Goal: Task Accomplishment & Management: Complete application form

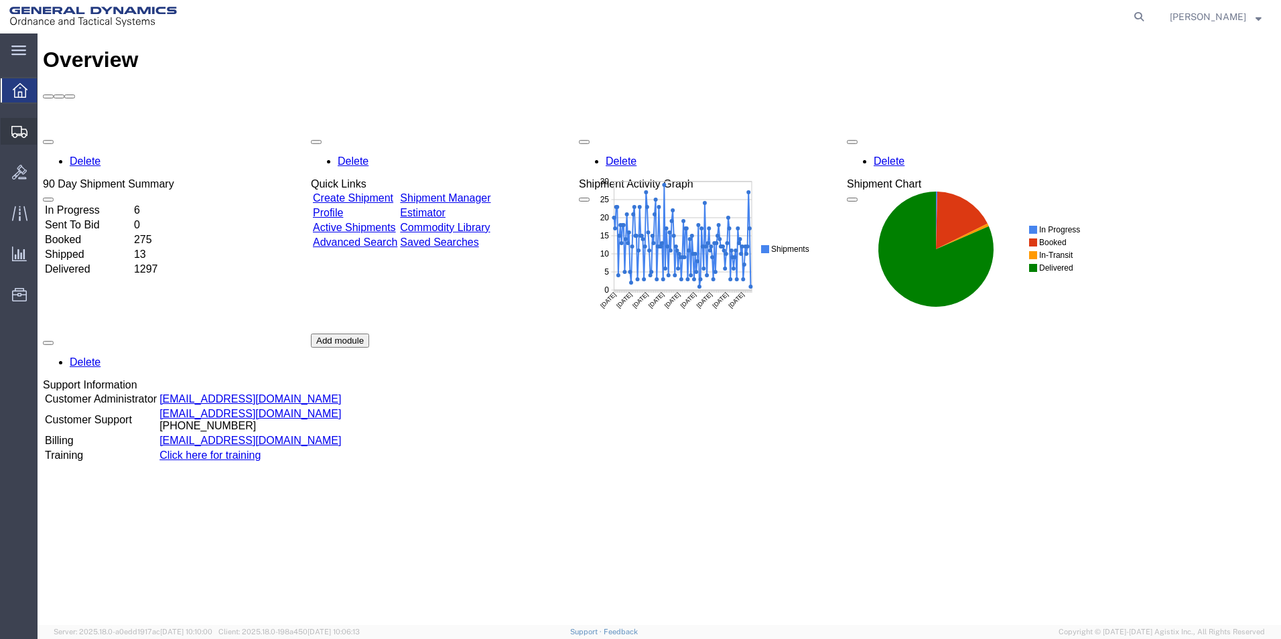
click at [0, 0] on span "Create Shipment" at bounding box center [0, 0] width 0 height 0
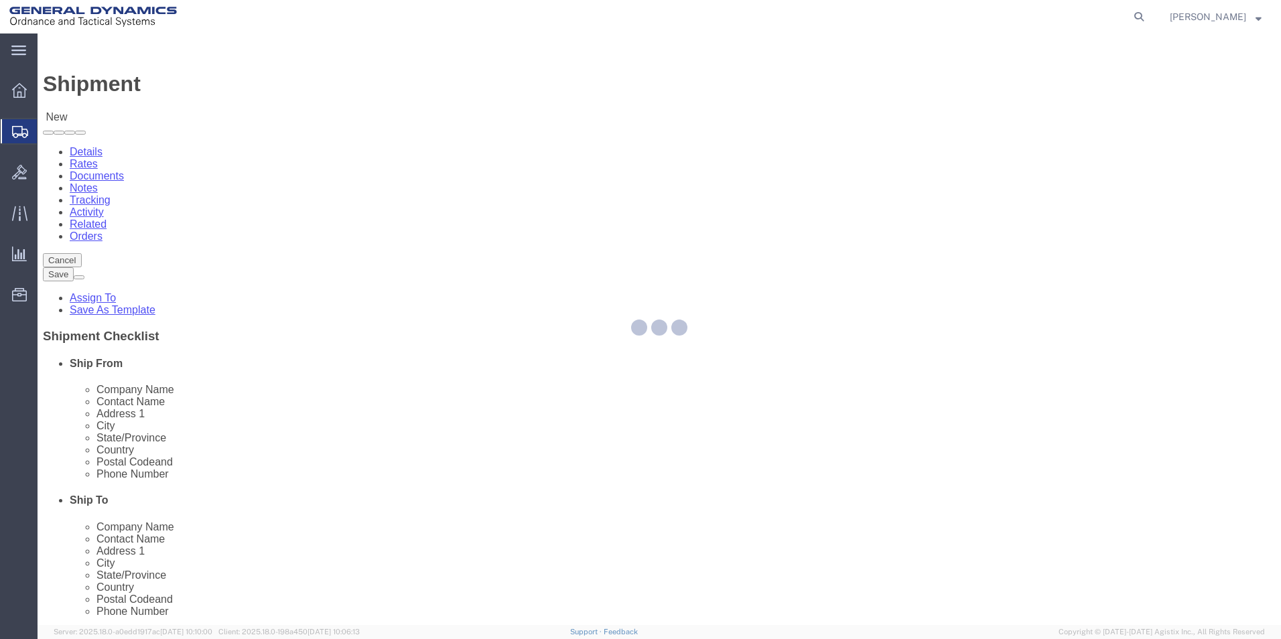
select select
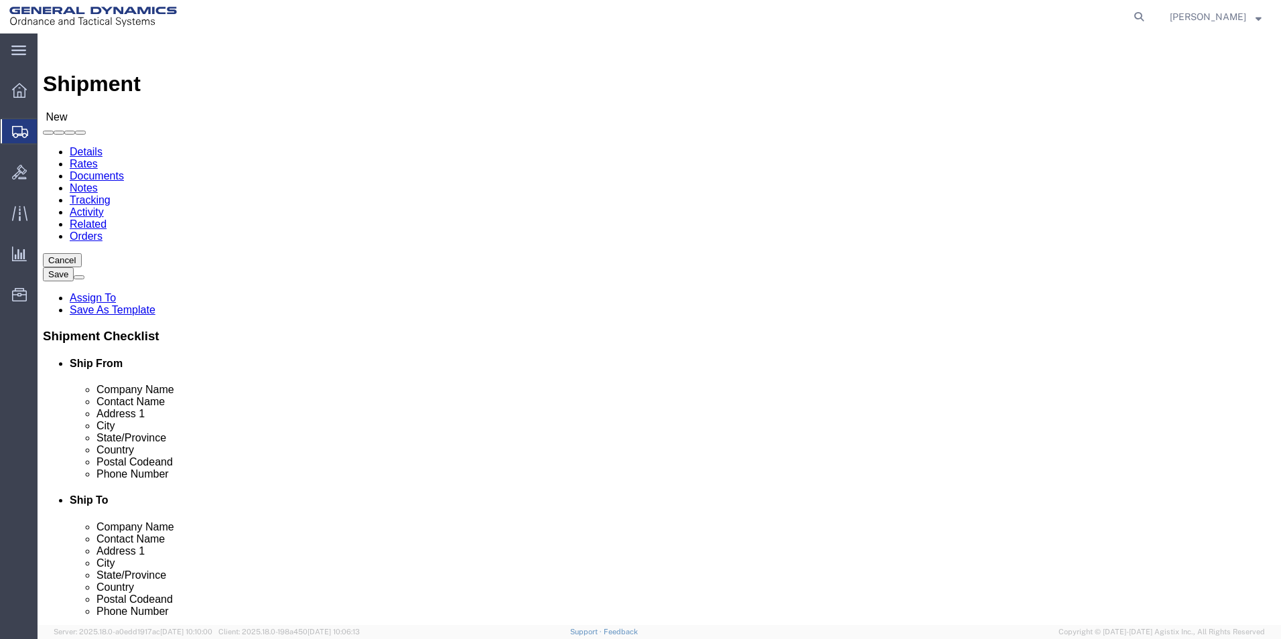
select select "MYPROFILE"
select select "PA"
type input "g"
select select "64231"
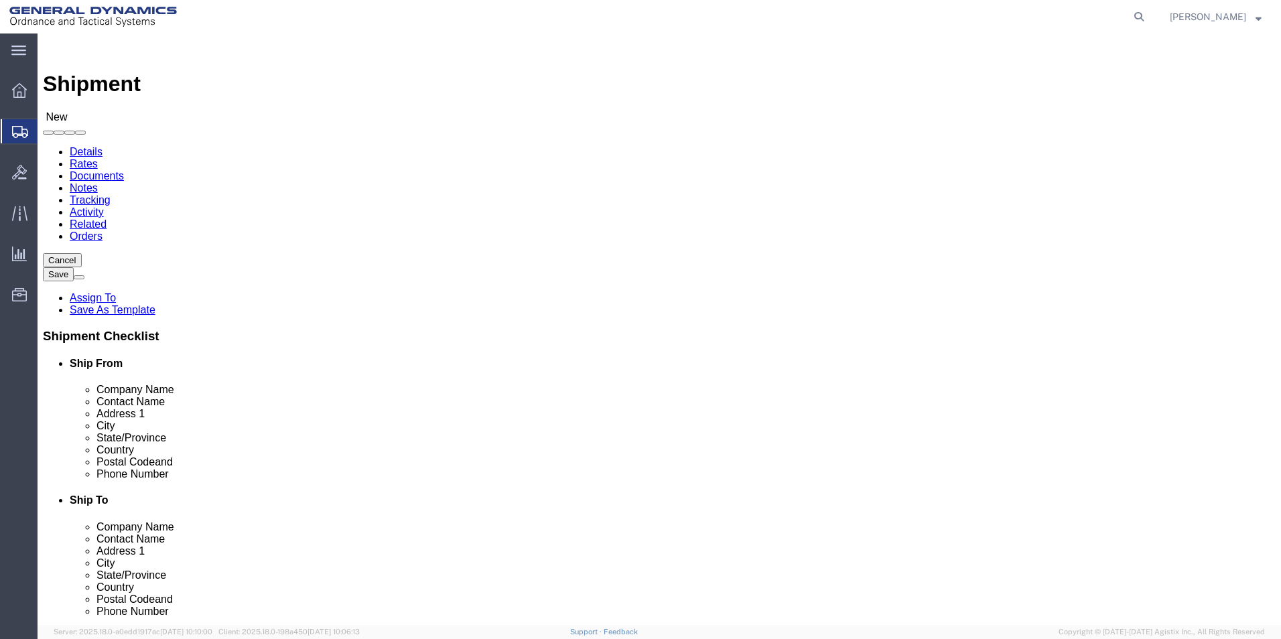
select select "TX"
drag, startPoint x: 755, startPoint y: 278, endPoint x: 519, endPoint y: 277, distance: 235.2
click div "Contact Name"
type input "Grant Sampson"
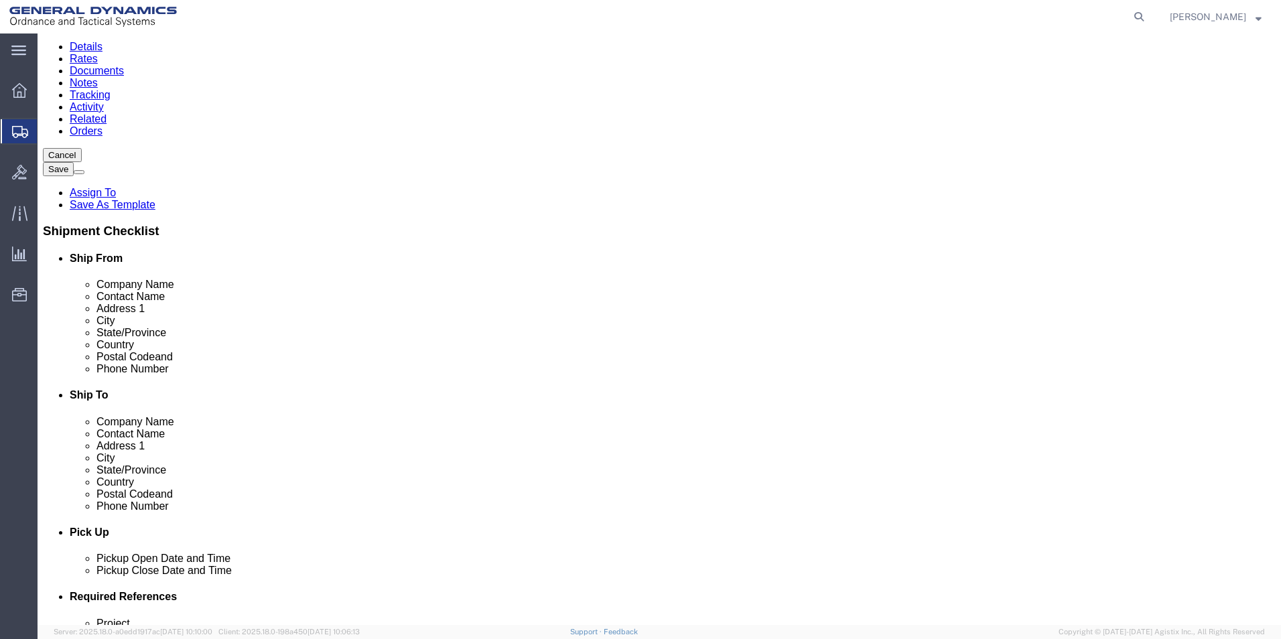
scroll to position [268, 0]
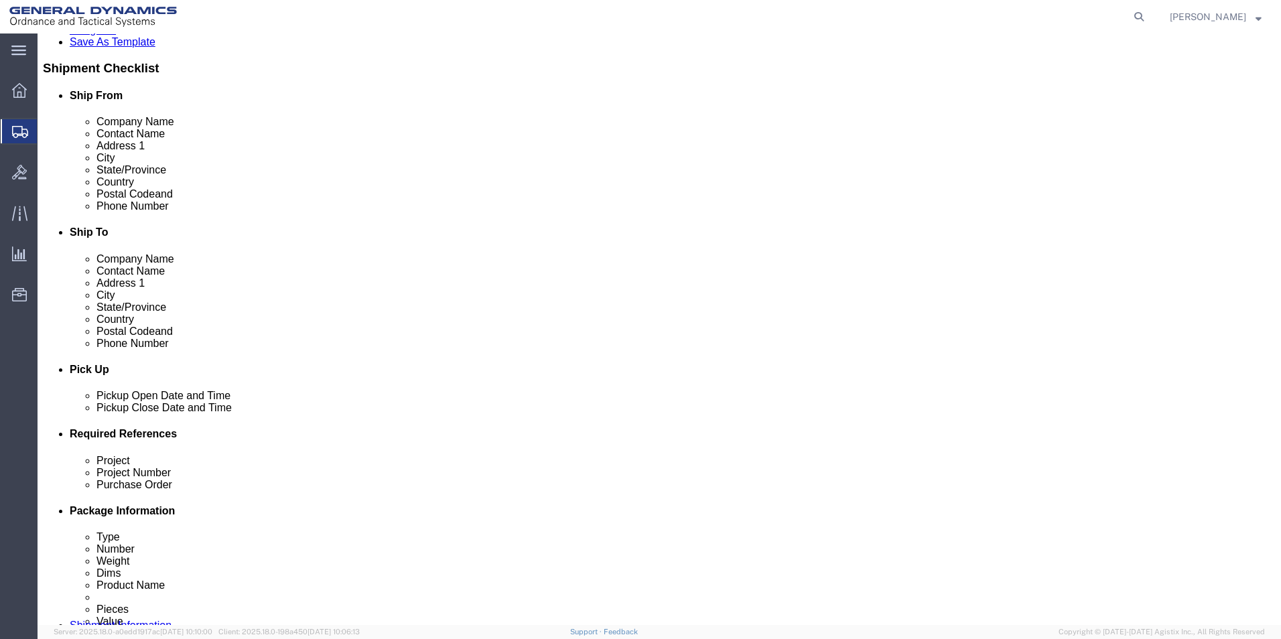
click div "Sep 04 2025 3:00 PM"
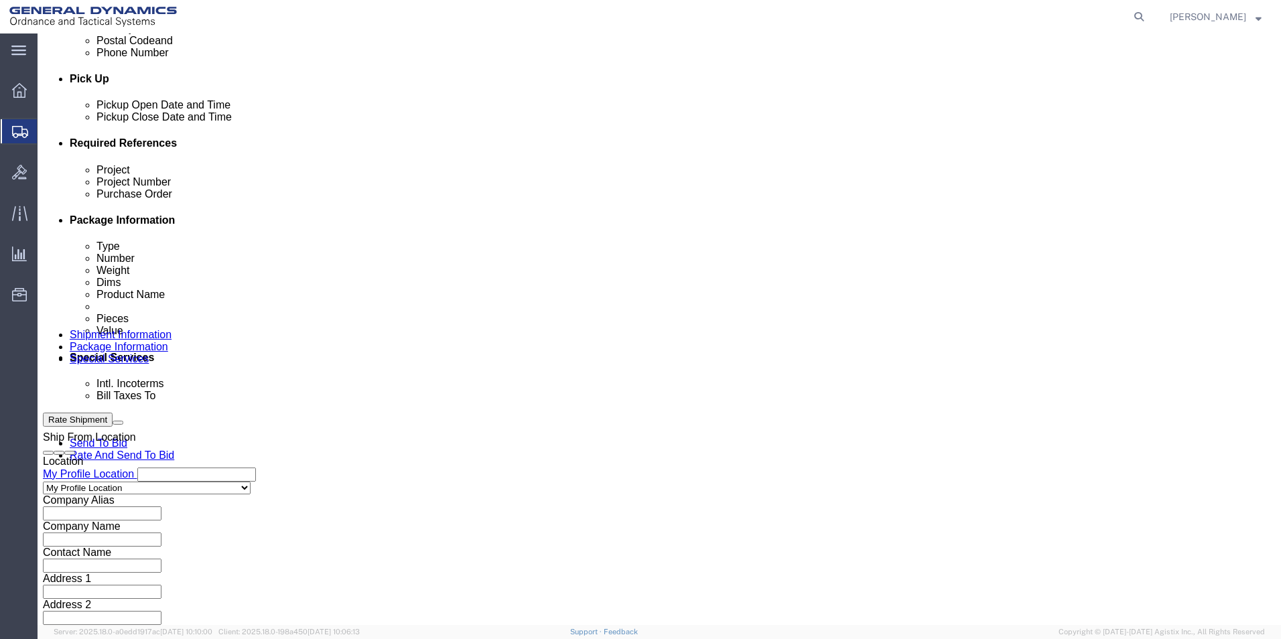
click input "3:00 PM"
click input "9:00 PM"
type input "9:00 AM"
click button "Apply"
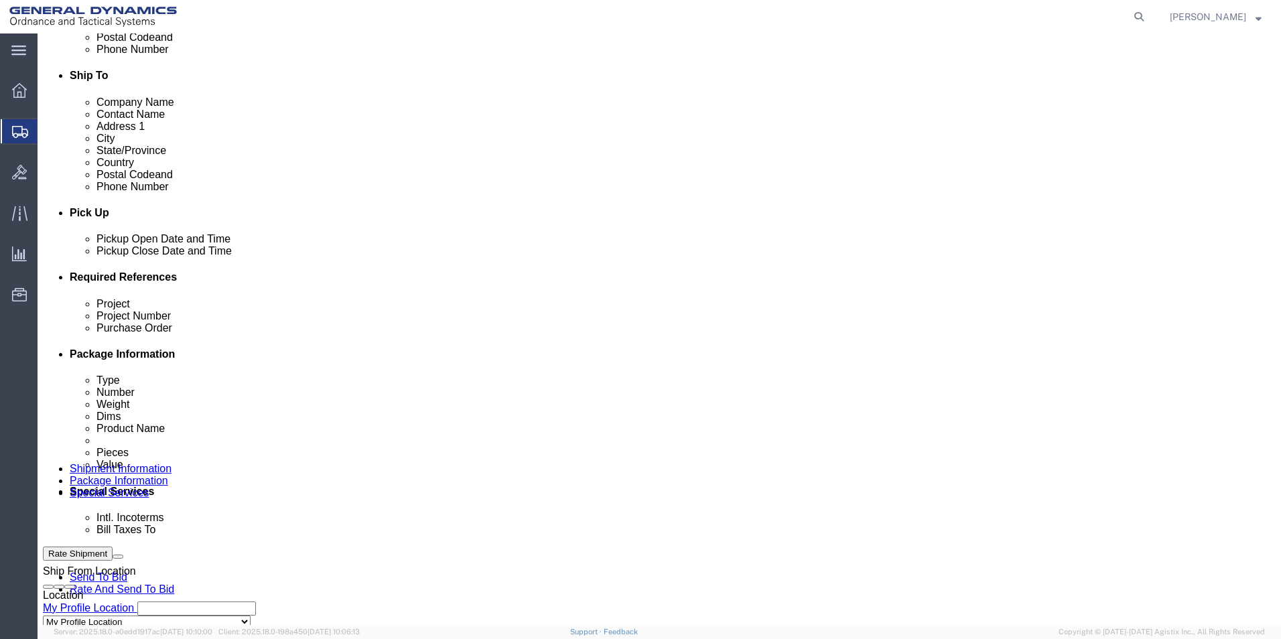
click div "Sep 05 2025 10:00 AM"
click input "12:00 AM"
type input "12:00 PM"
click div "Close Time 12:00 PM Sep 05 2025 10:00 AM - Sep 05 2025 10:00 AM Cancel Apply"
click button "Apply"
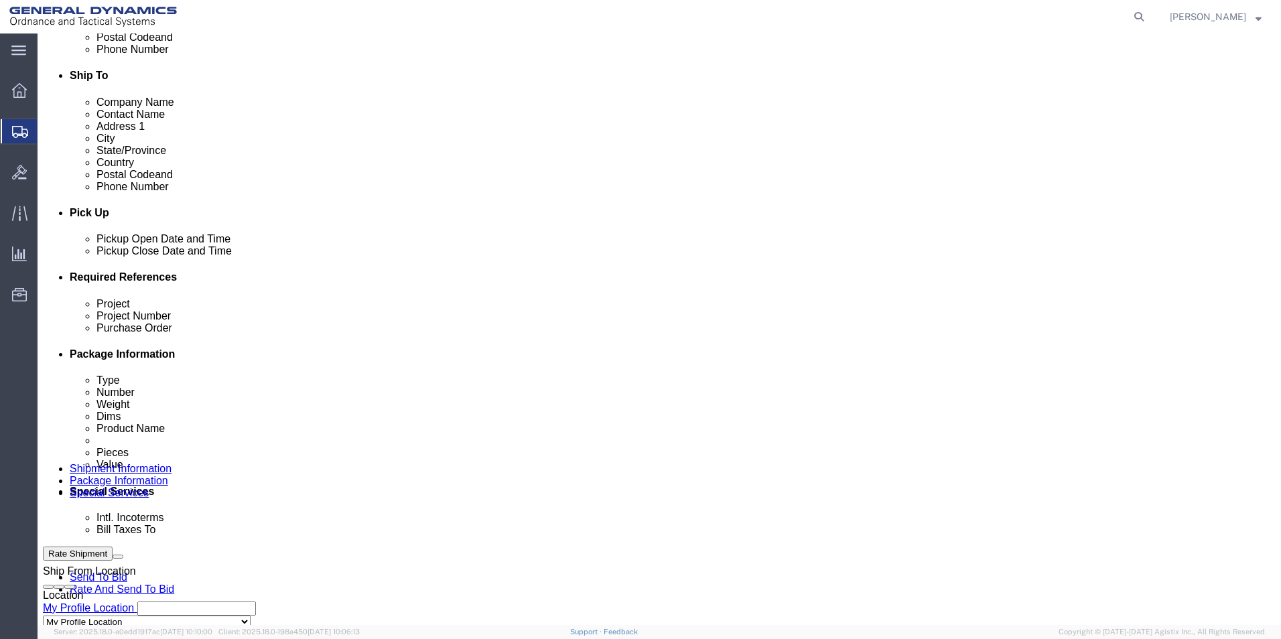
click div "Project Project Number Purchase Order Select Account Type Activity ID Airline A…"
click input "text"
type input "NA"
click input "text"
type input "NA"
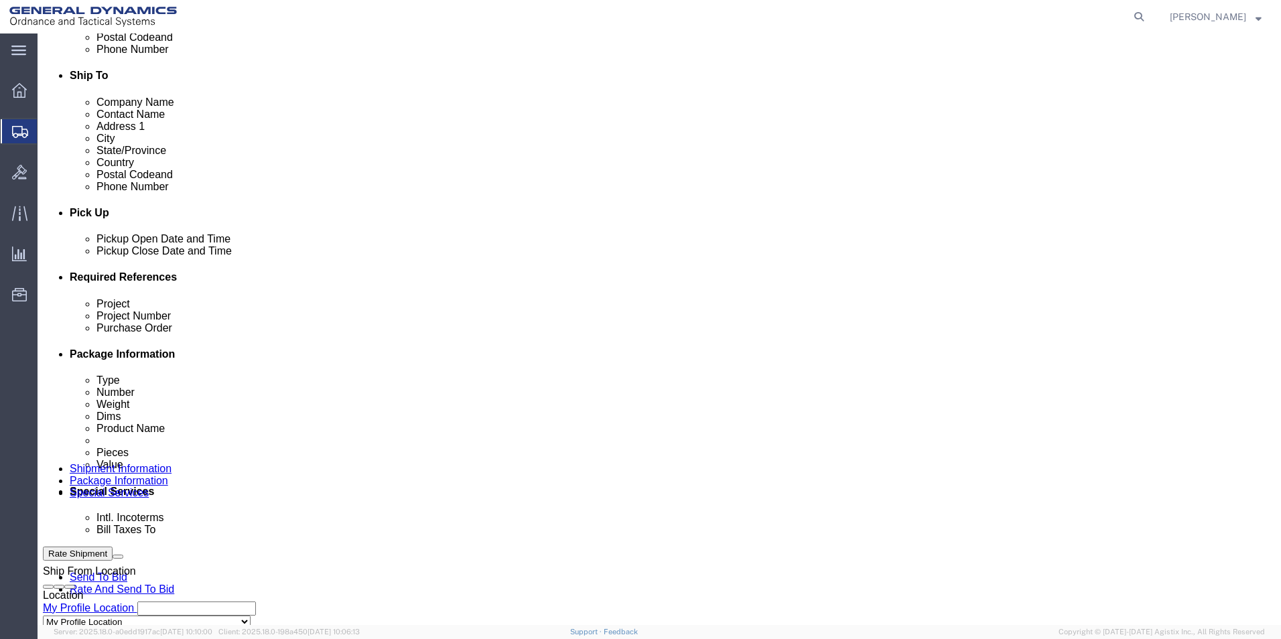
click input "text"
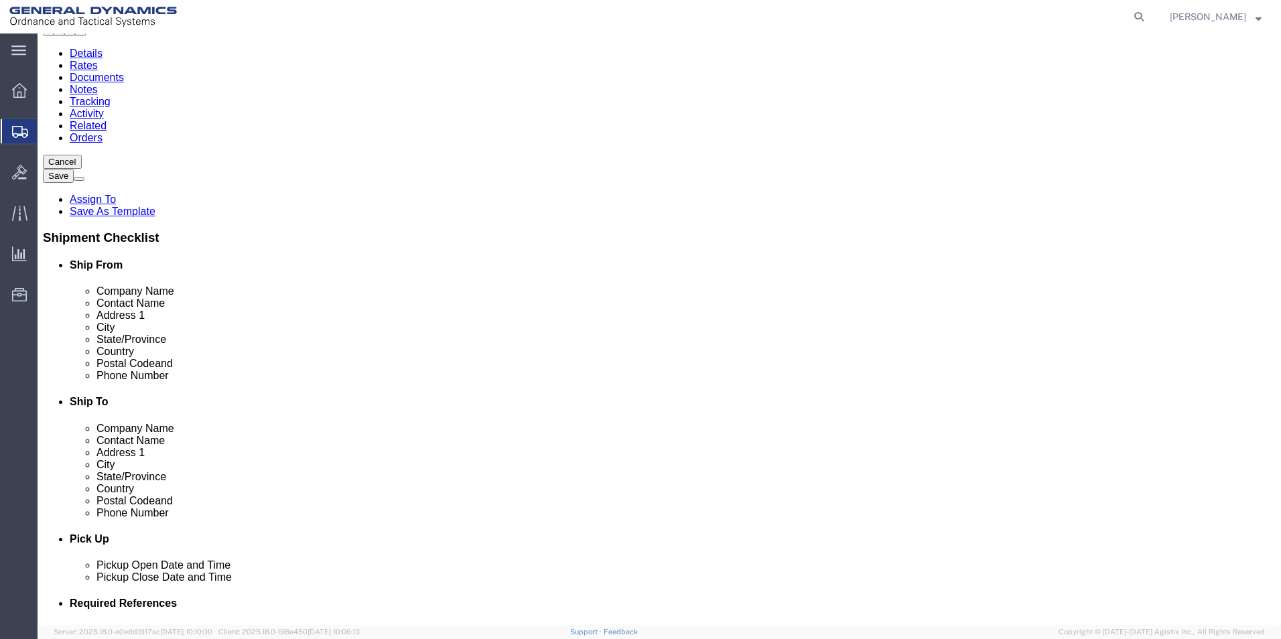
scroll to position [23, 0]
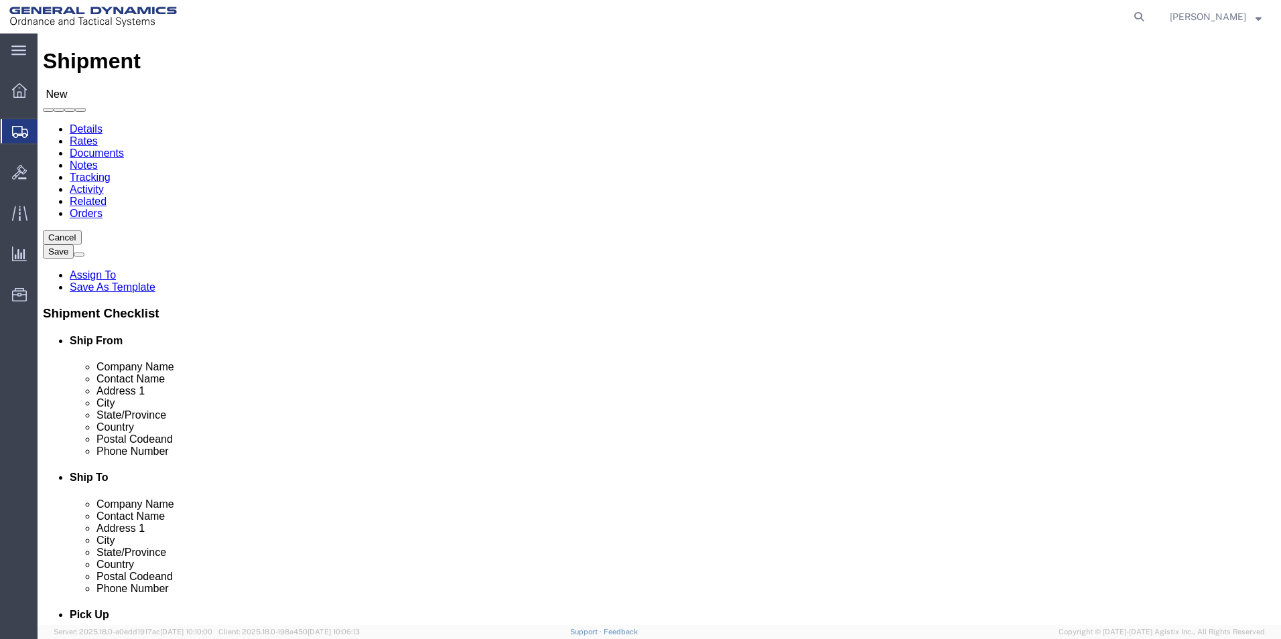
type input "105644"
click input "text"
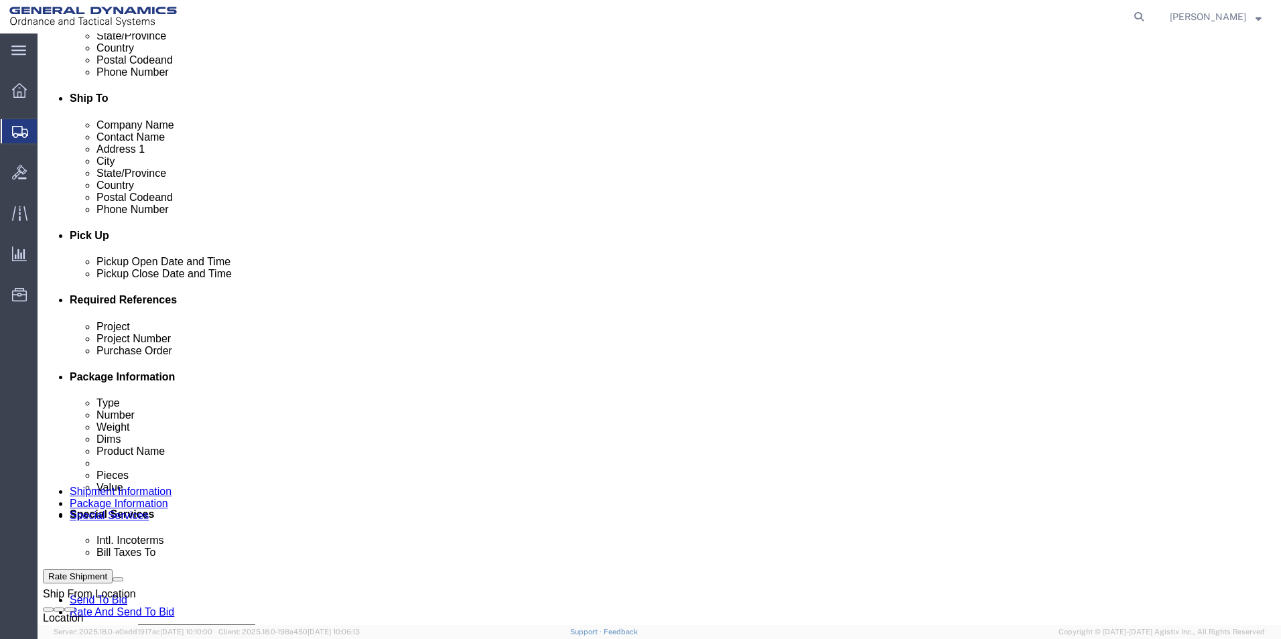
scroll to position [559, 0]
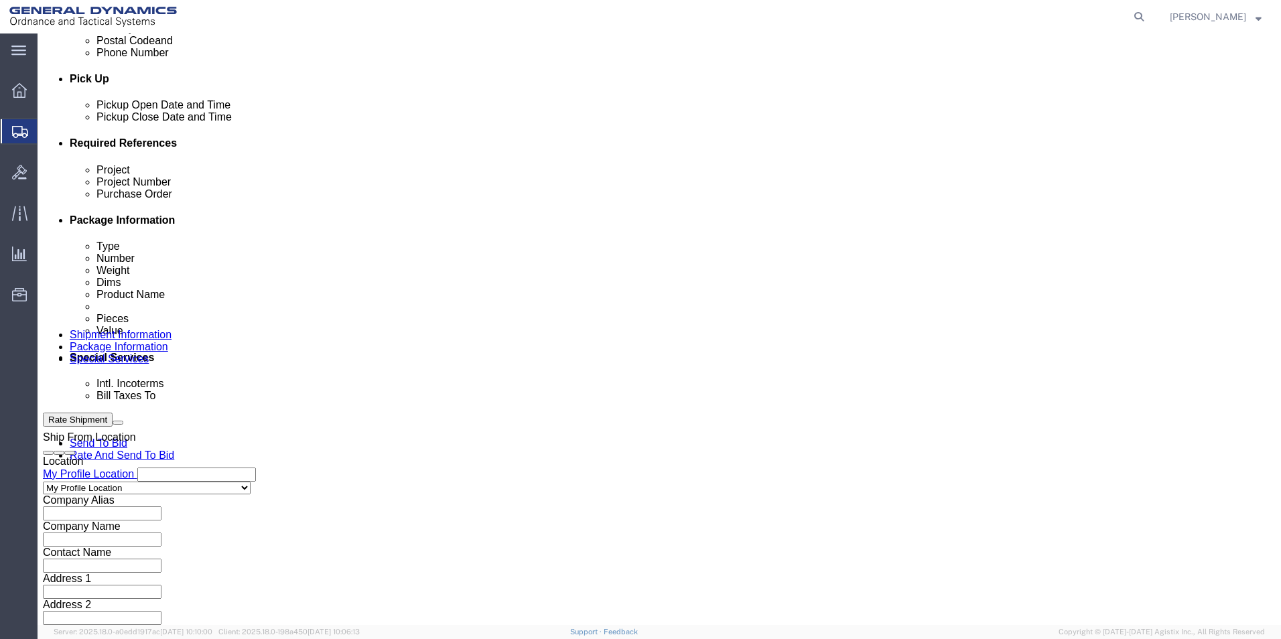
click button "Continue"
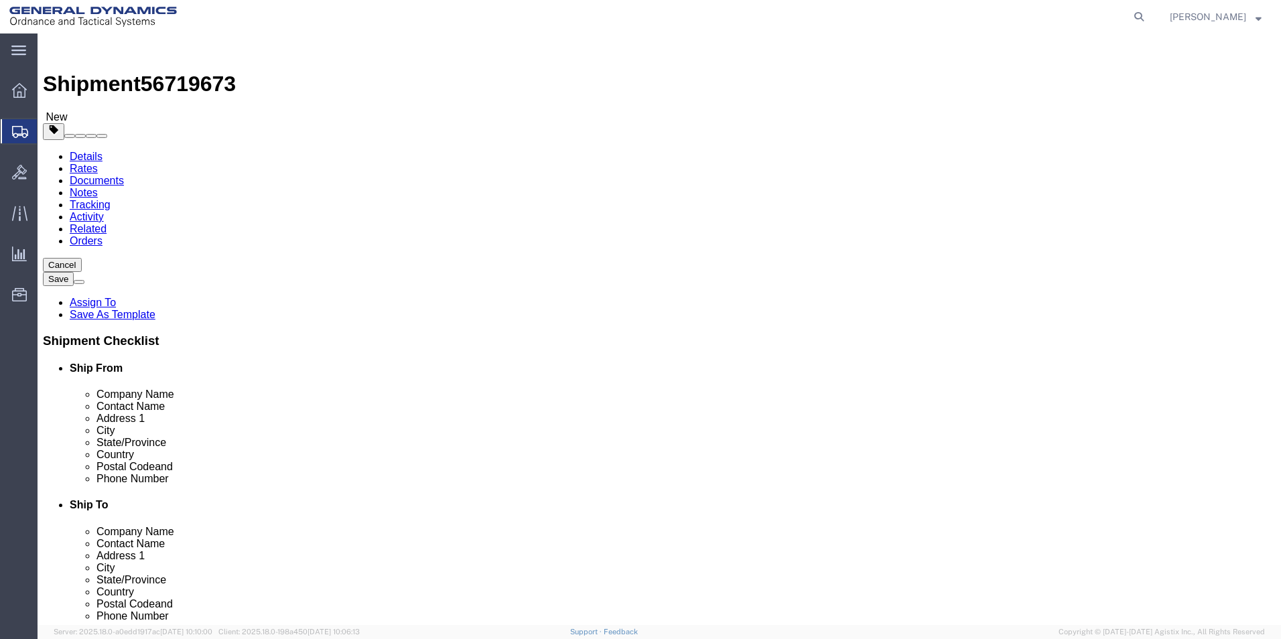
click select "Select Bale(s) Basket(s) Bolt(s) Bottle(s) Buckets Bulk Bundle(s) Can(s) Cardbo…"
select select "PSNS"
click select "Select Bale(s) Basket(s) Bolt(s) Bottle(s) Buckets Bulk Bundle(s) Can(s) Cardbo…"
click input "1"
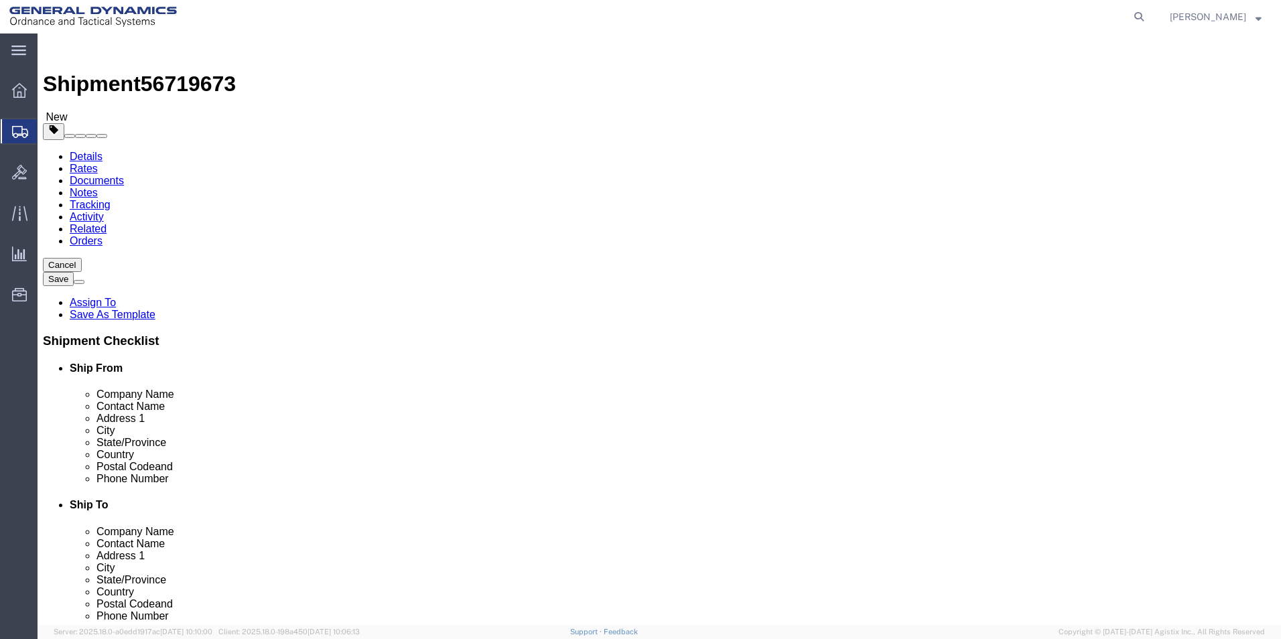
type input "2"
click input "text"
type input "29"
click input "text"
type input "15"
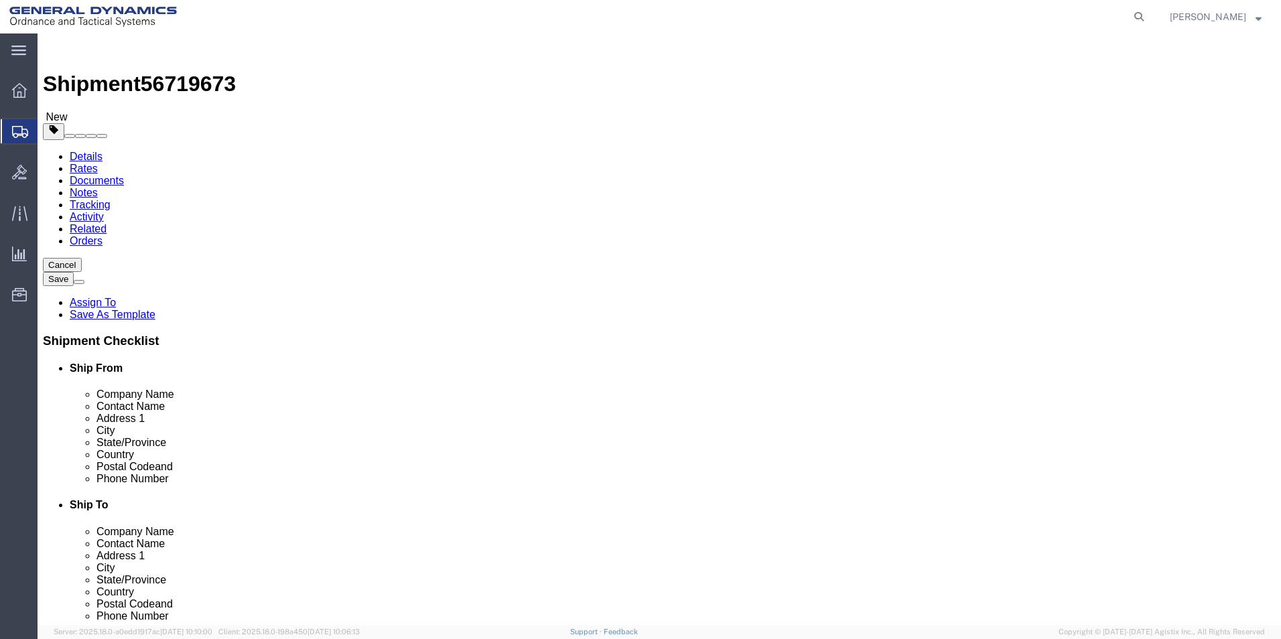
click input "text"
type input "35"
click div
click input "0.00"
type input "1360.00"
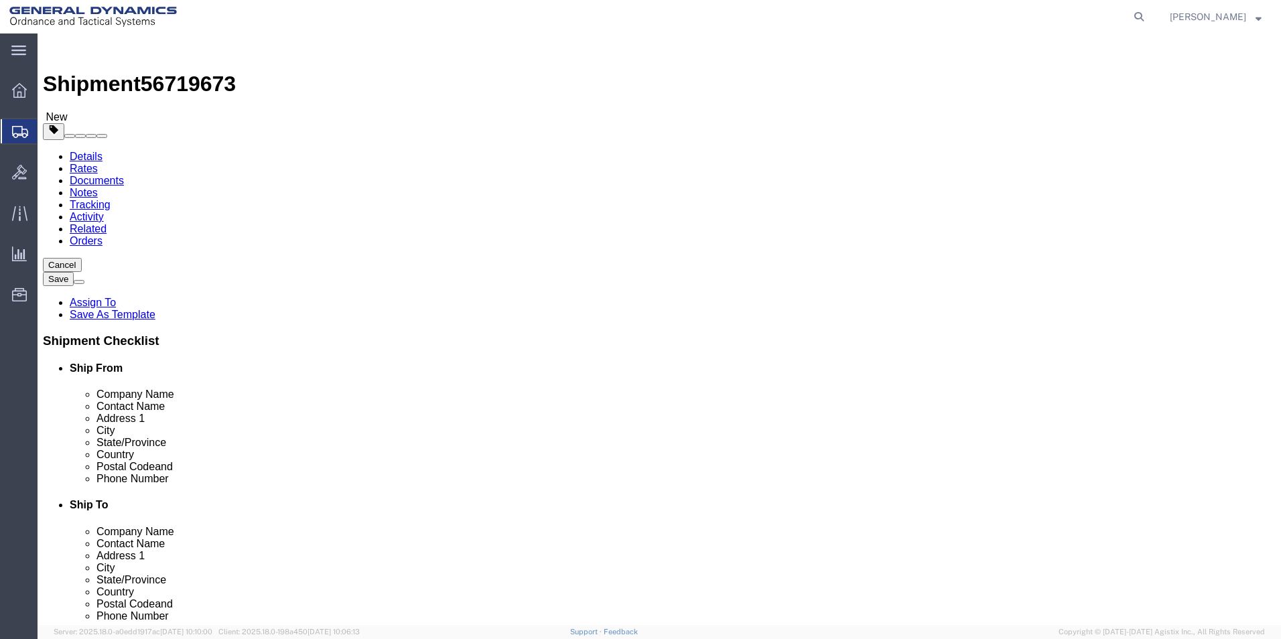
click link "Add Content"
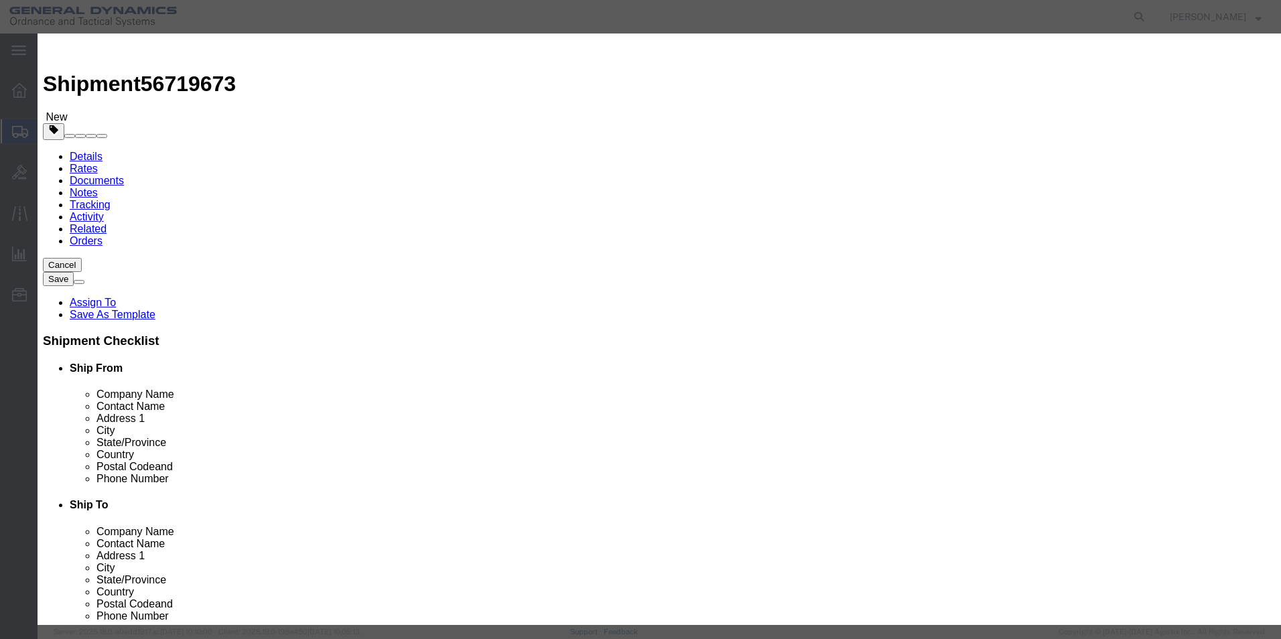
click input "text"
type input "M795 Shells"
click input "0"
type input "16"
click div "Commodity library Product Name M795 Shells Pieces 16 Select Bag Barrels 100Boar…"
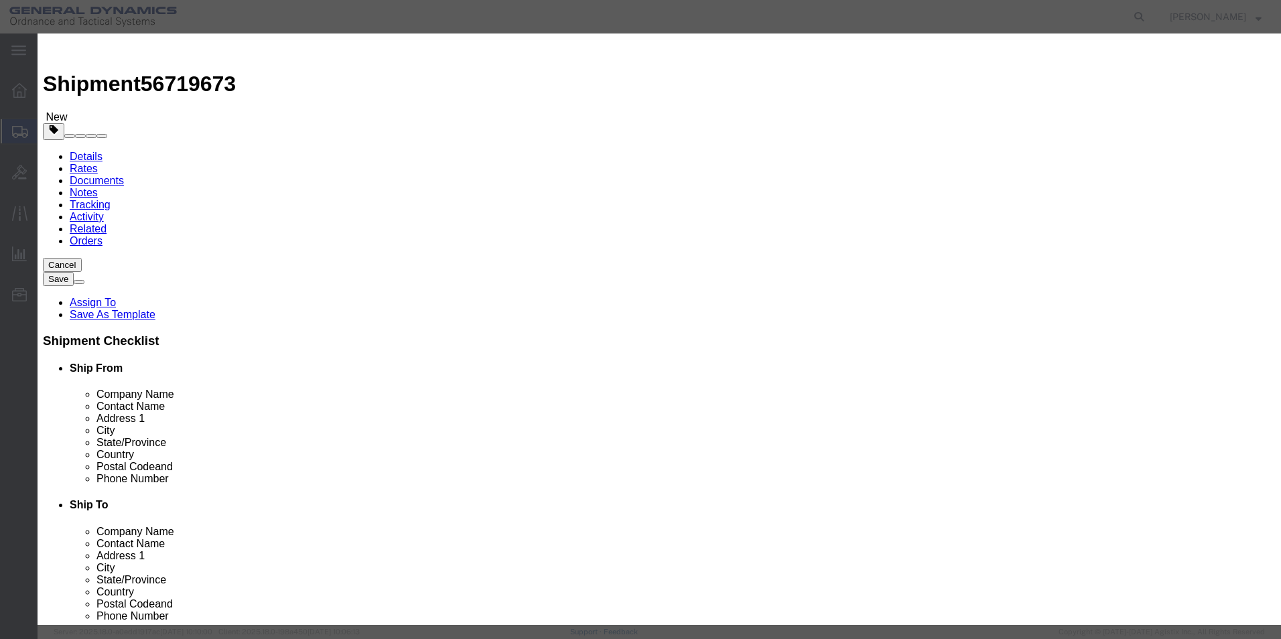
click input "text"
type input "10000"
click select "Select 50 55 60 65 70 85 92.5 100 125 175 250 300 400"
select select "50"
click select "Select 50 55 60 65 70 85 92.5 100 125 175 250 300 400"
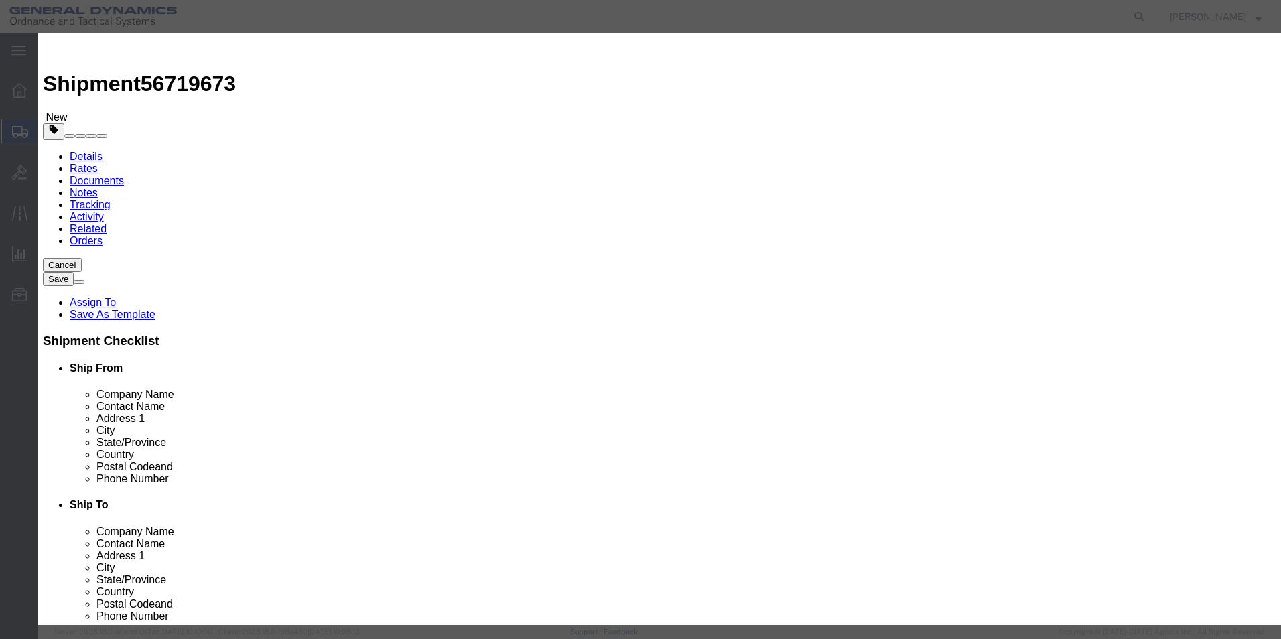
click button "Save & Close"
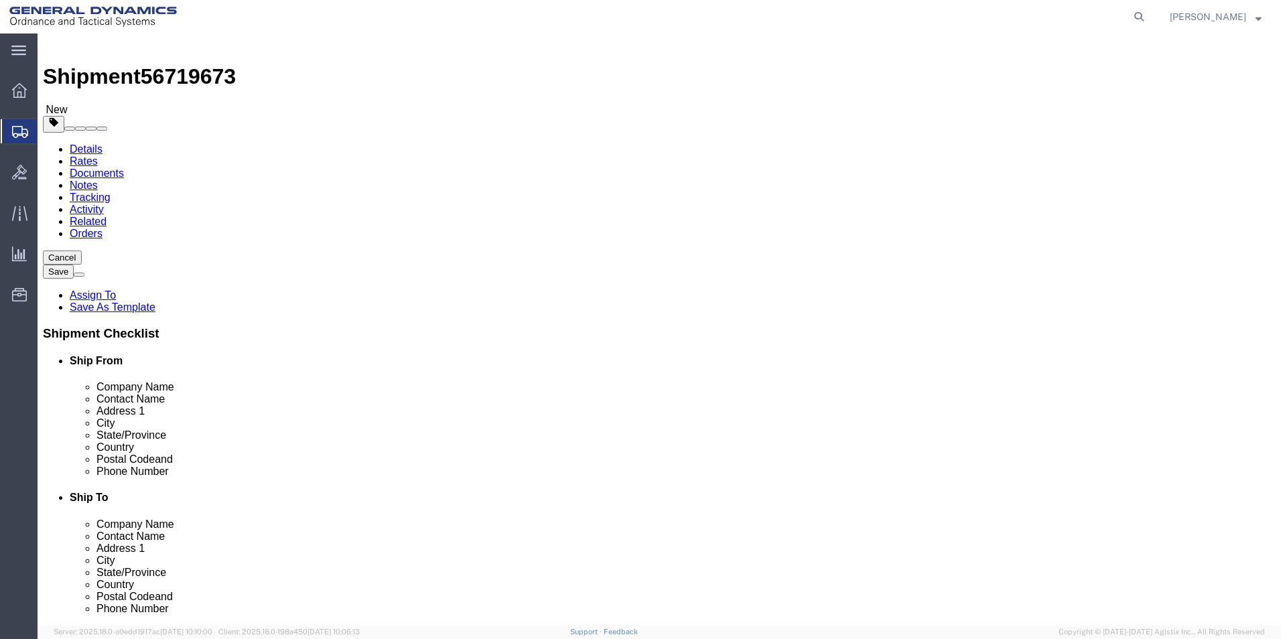
scroll to position [9, 0]
click button "Previous"
click input "text"
type input "Jeremiah Clark"
drag, startPoint x: 808, startPoint y: 471, endPoint x: 635, endPoint y: 470, distance: 173.6
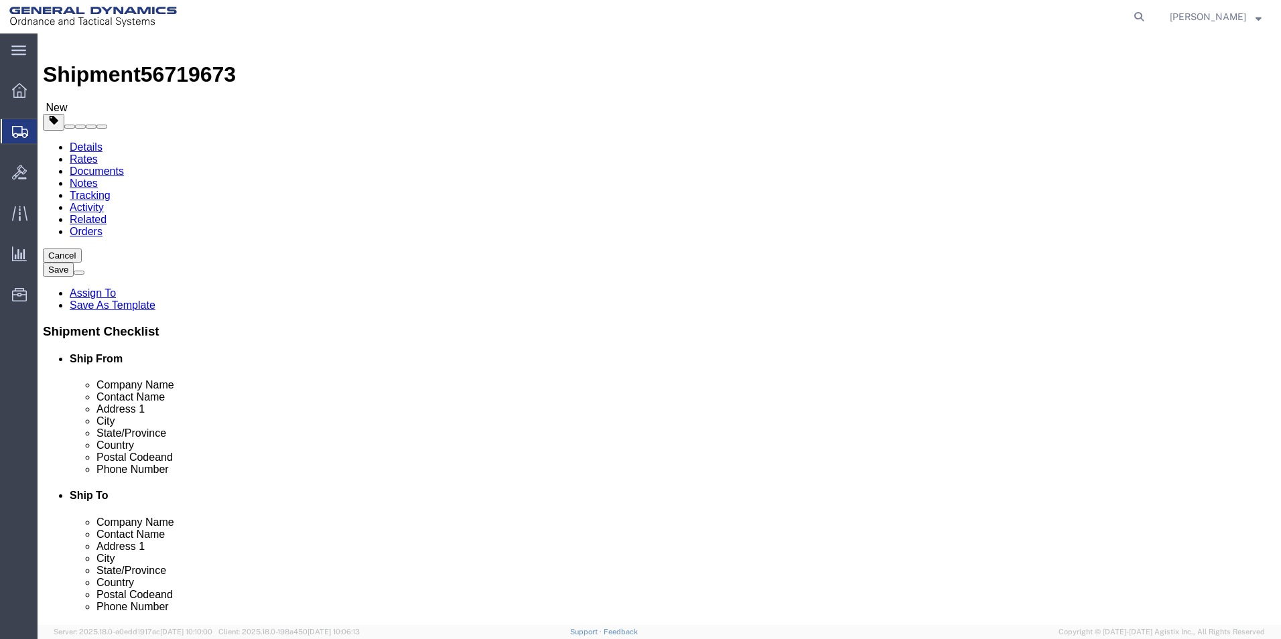
click div "Email"
type input "grant.sampson@gd-ots.com"
click input "text"
click div "Location GD-OTS Mesquite My Profile Location GD-OTS Anniston (Commerce) GD-OTS …"
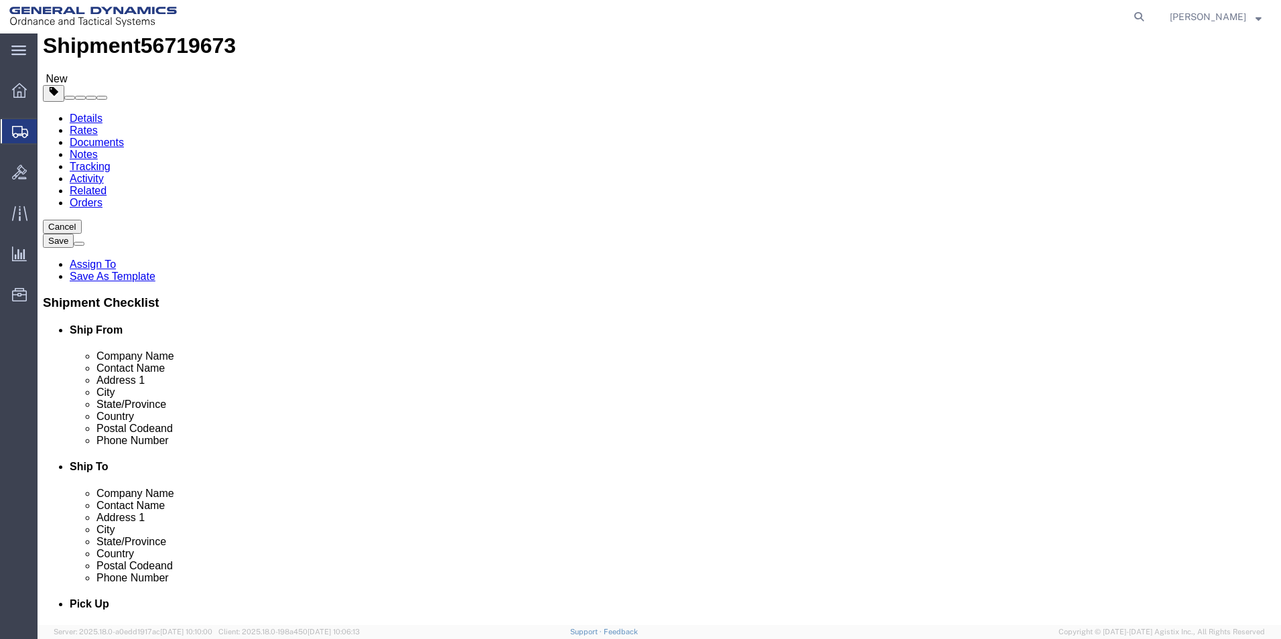
scroll to position [0, 0]
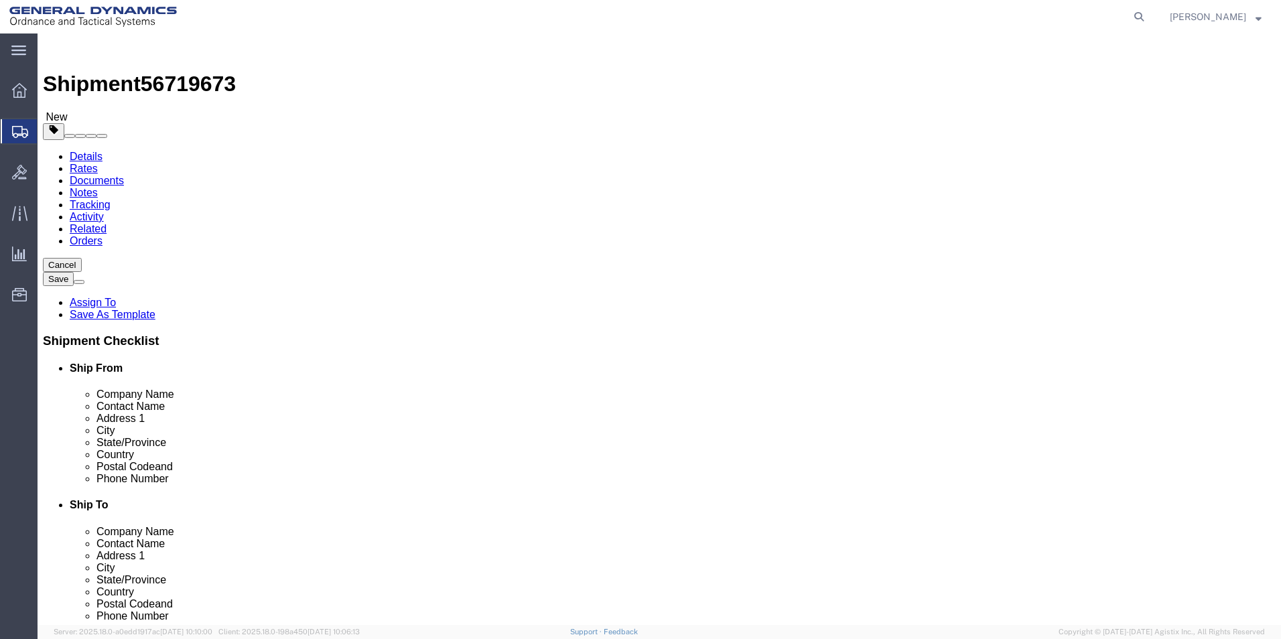
drag, startPoint x: 729, startPoint y: 535, endPoint x: 735, endPoint y: 543, distance: 10.1
click input "Jeremiah,clark@gd-ots.com"
type input "Jeremiah.clark@gd-ots.com"
click input "text"
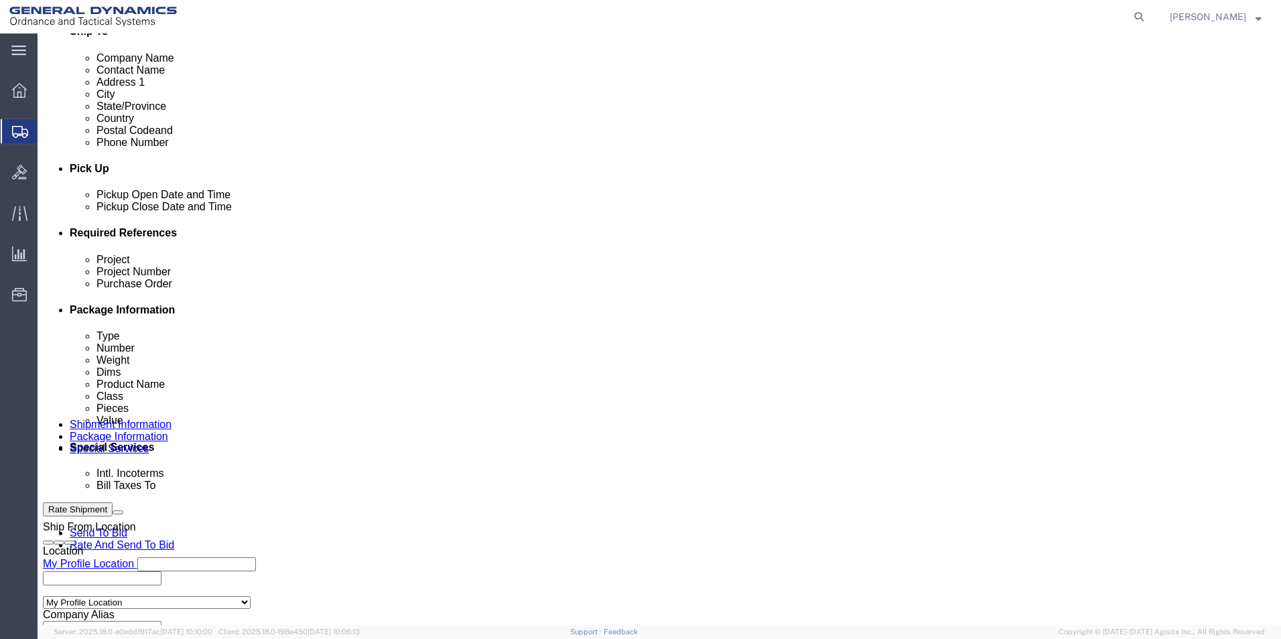
scroll to position [559, 0]
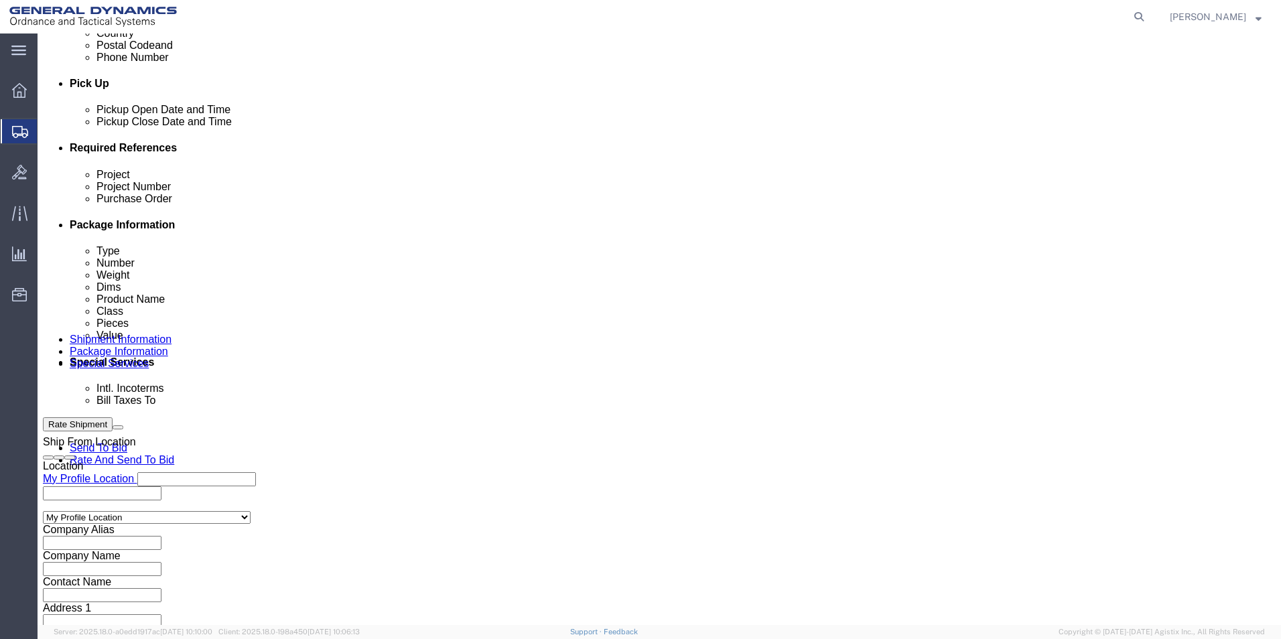
type input "2232317996"
click button "Rate Shipment"
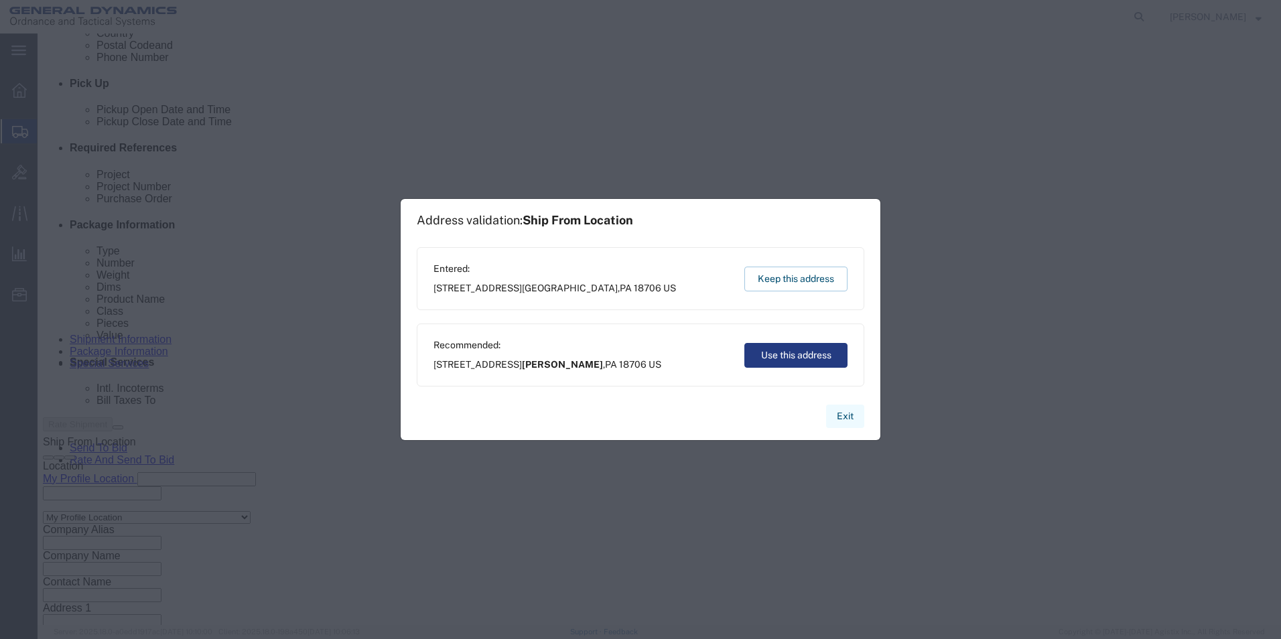
click at [845, 419] on button "Exit" at bounding box center [845, 416] width 38 height 23
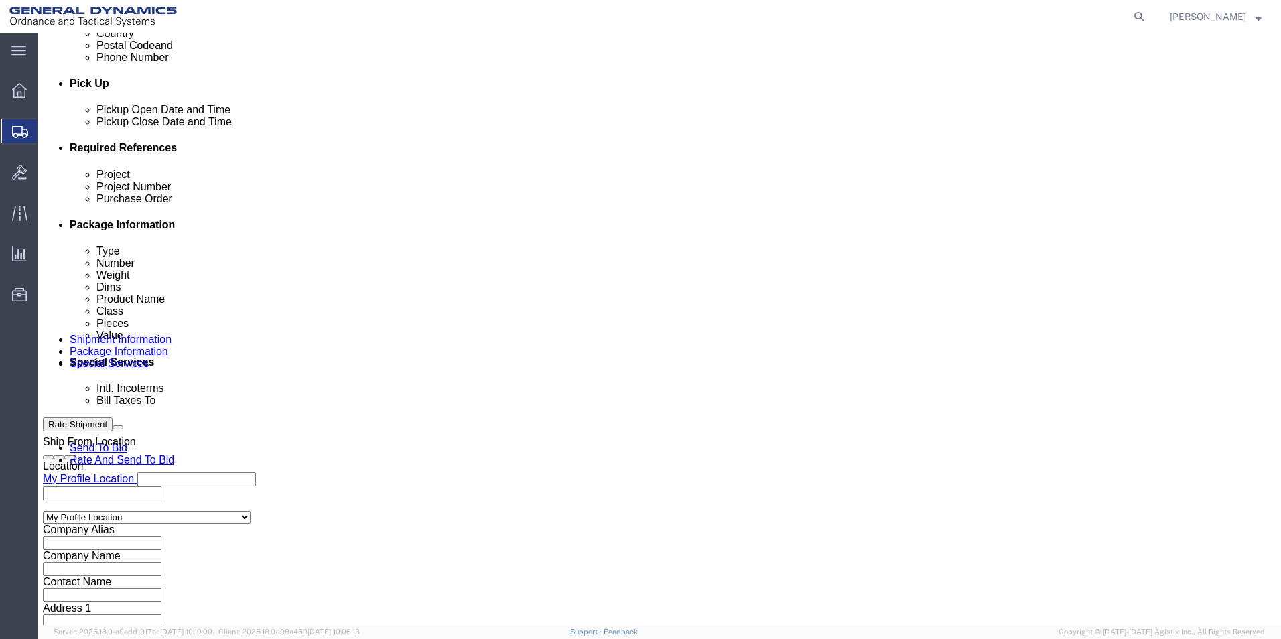
click button "Continue"
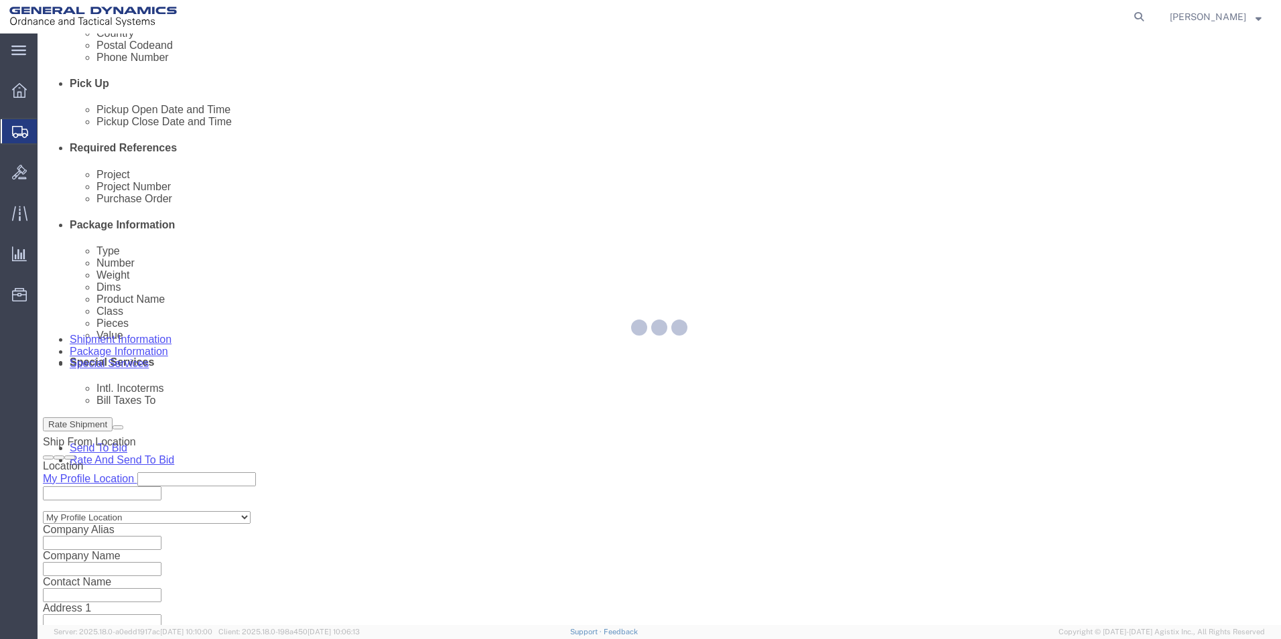
scroll to position [9, 0]
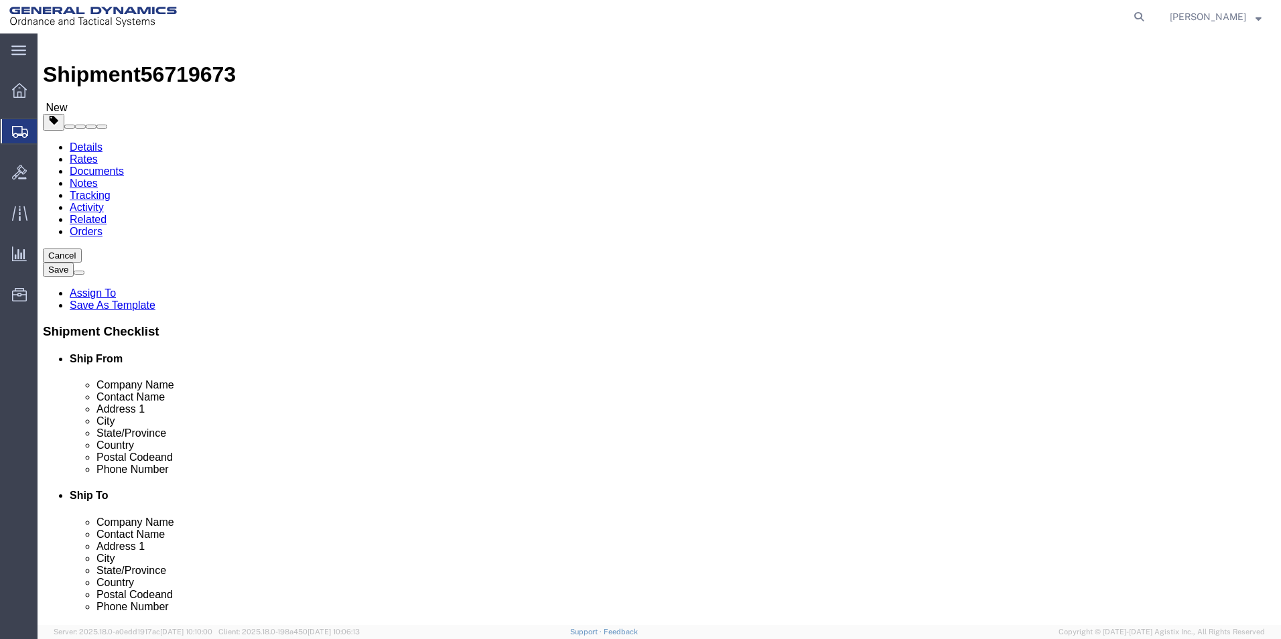
click button "Continue"
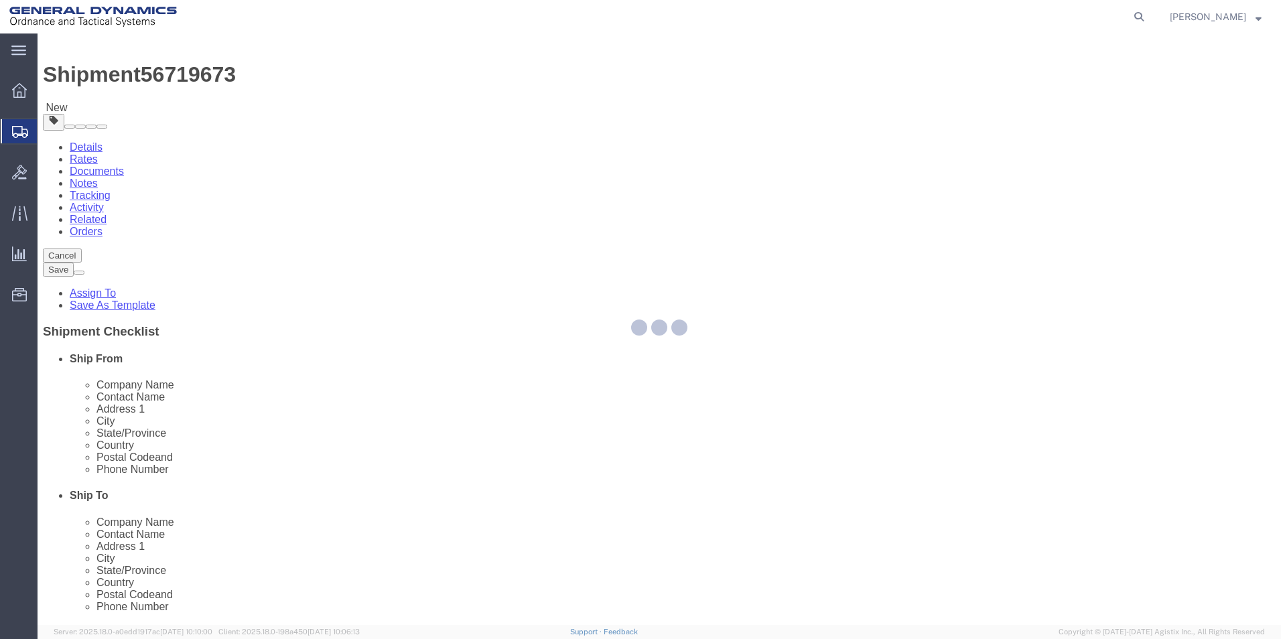
select select
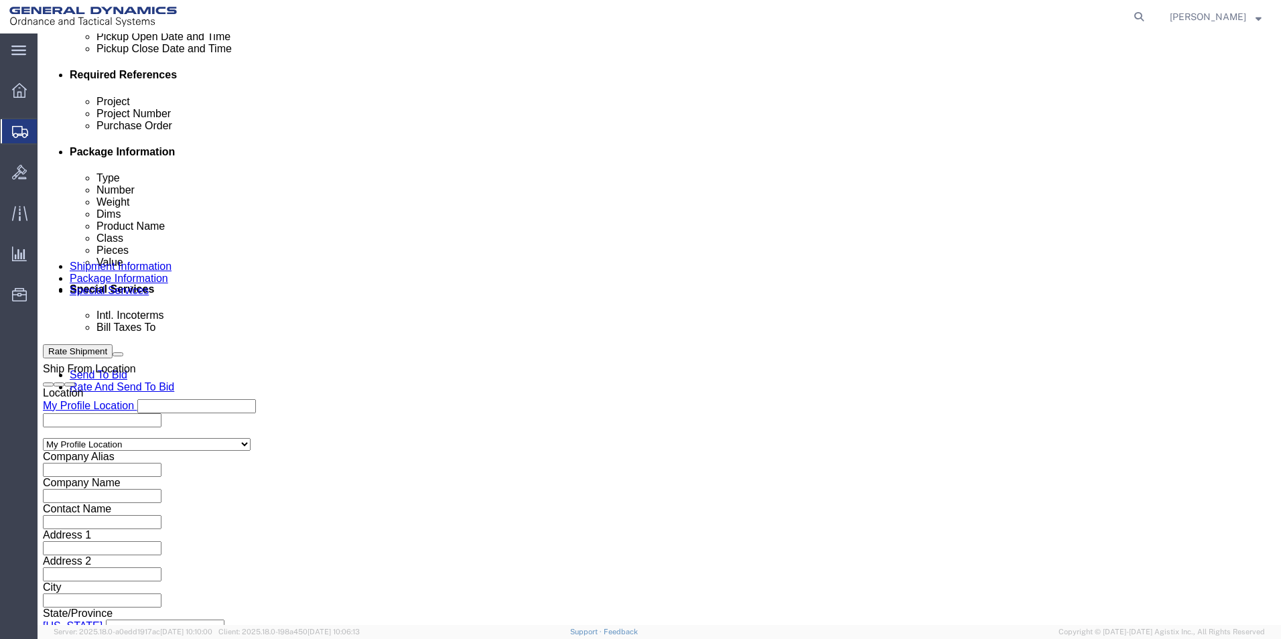
scroll to position [631, 0]
click select "Select Recipient Account Sender/Shipper Third Party Account"
select select "RCPN"
click select "Select Recipient Account Sender/Shipper Third Party Account"
type input "General Dynamics - OTS"
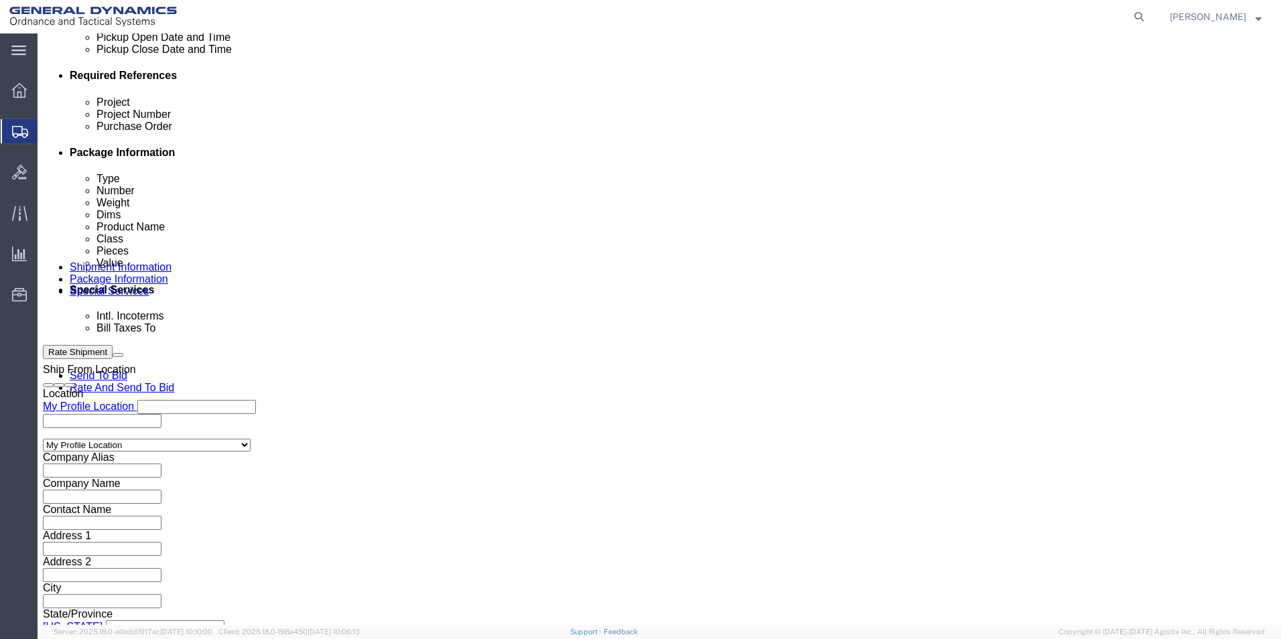
type input "19850 IH 635"
select select "US"
select select "TX"
type input "2232317996"
type input "Jeremiah Clark"
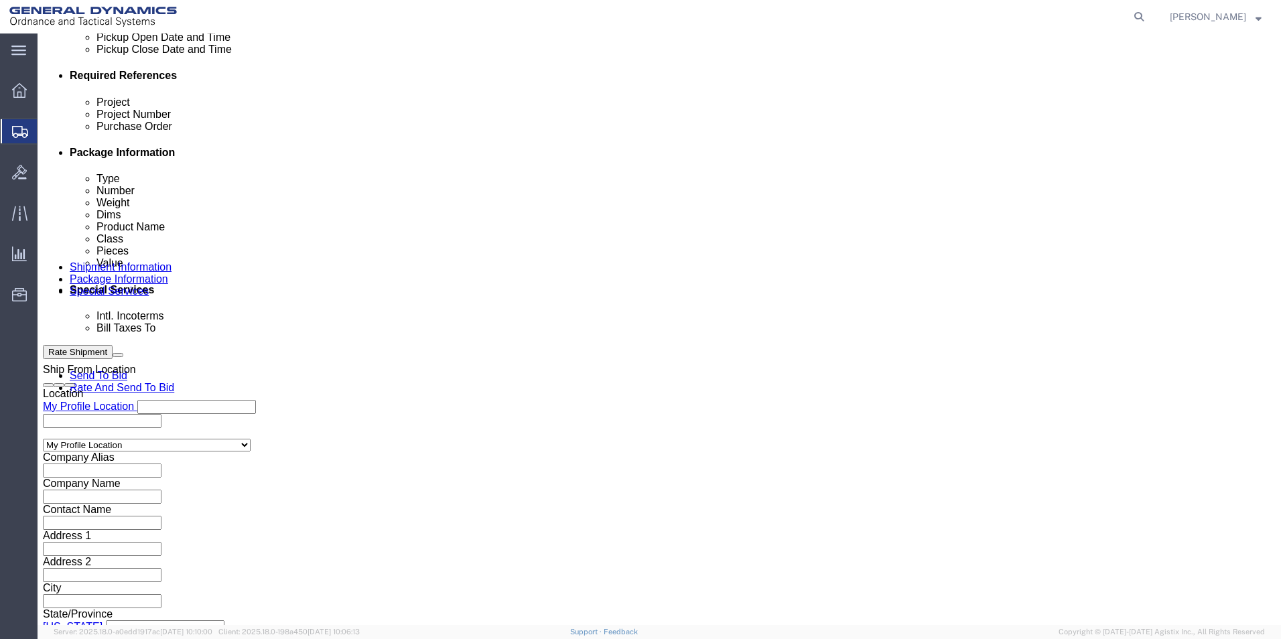
type input "Mesquite"
type input "75149"
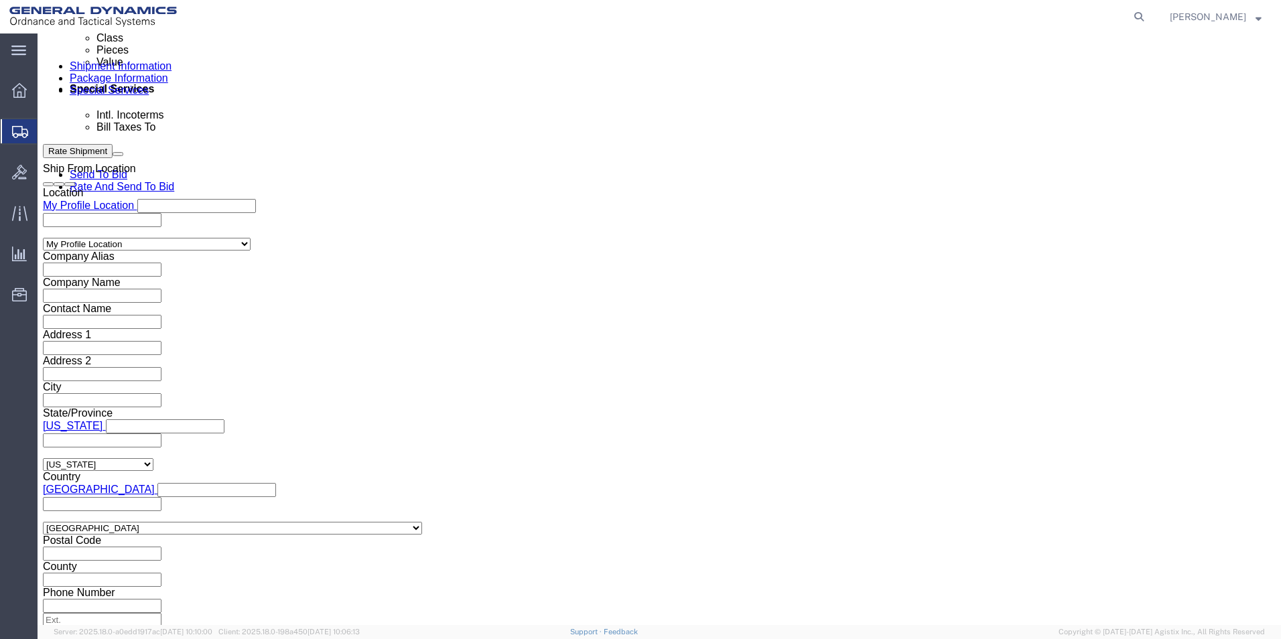
scroll to position [1100, 0]
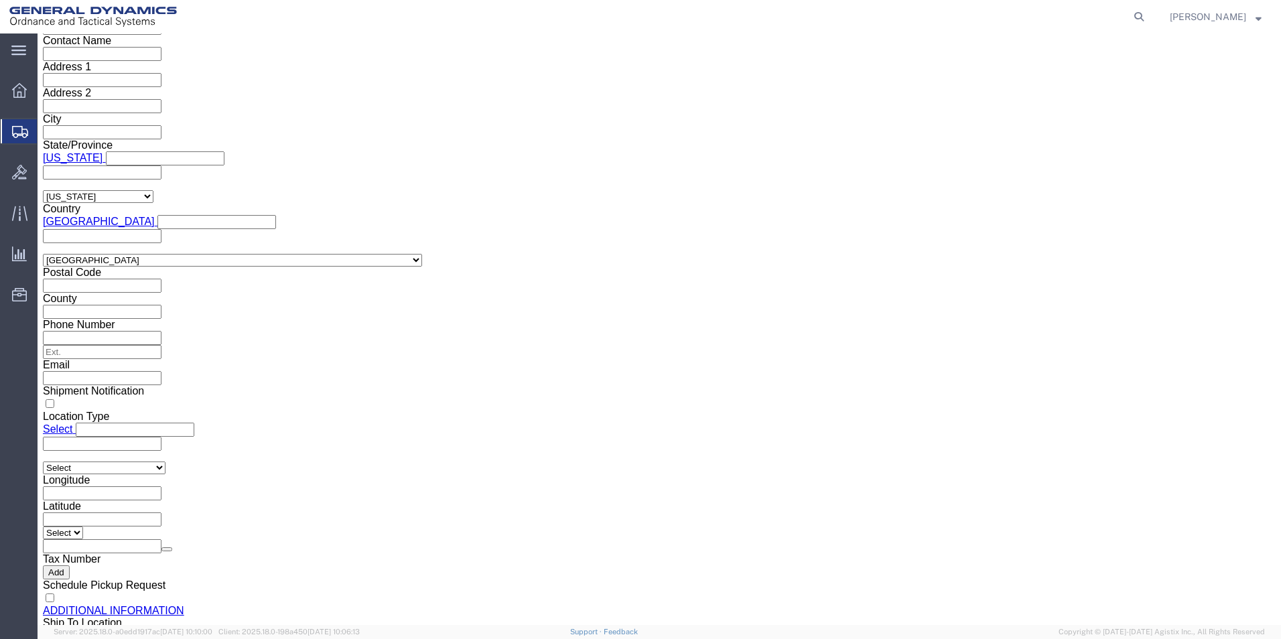
click button "Rate Shipment"
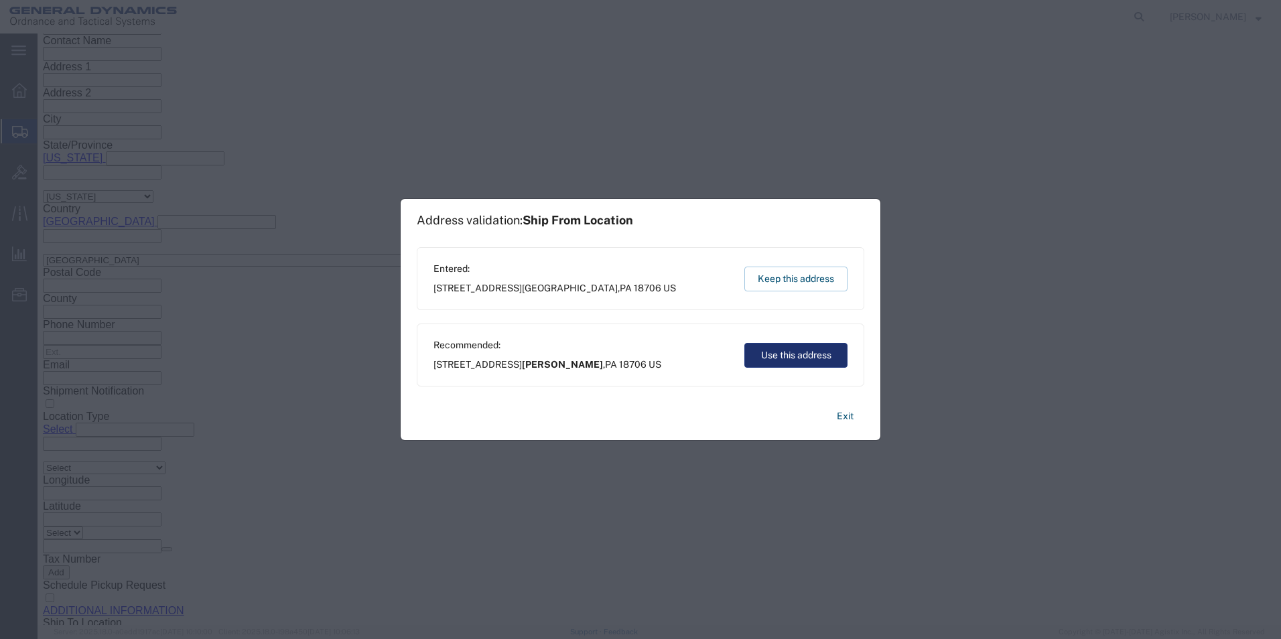
click at [759, 354] on button "Use this address" at bounding box center [796, 355] width 103 height 25
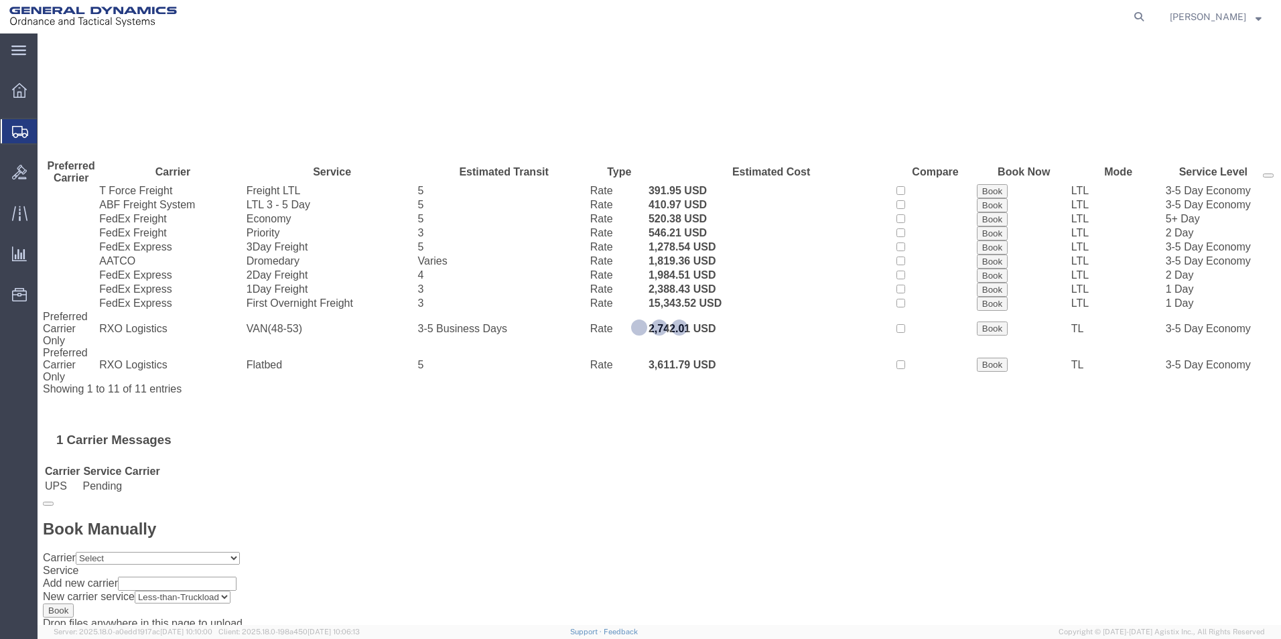
scroll to position [0, 0]
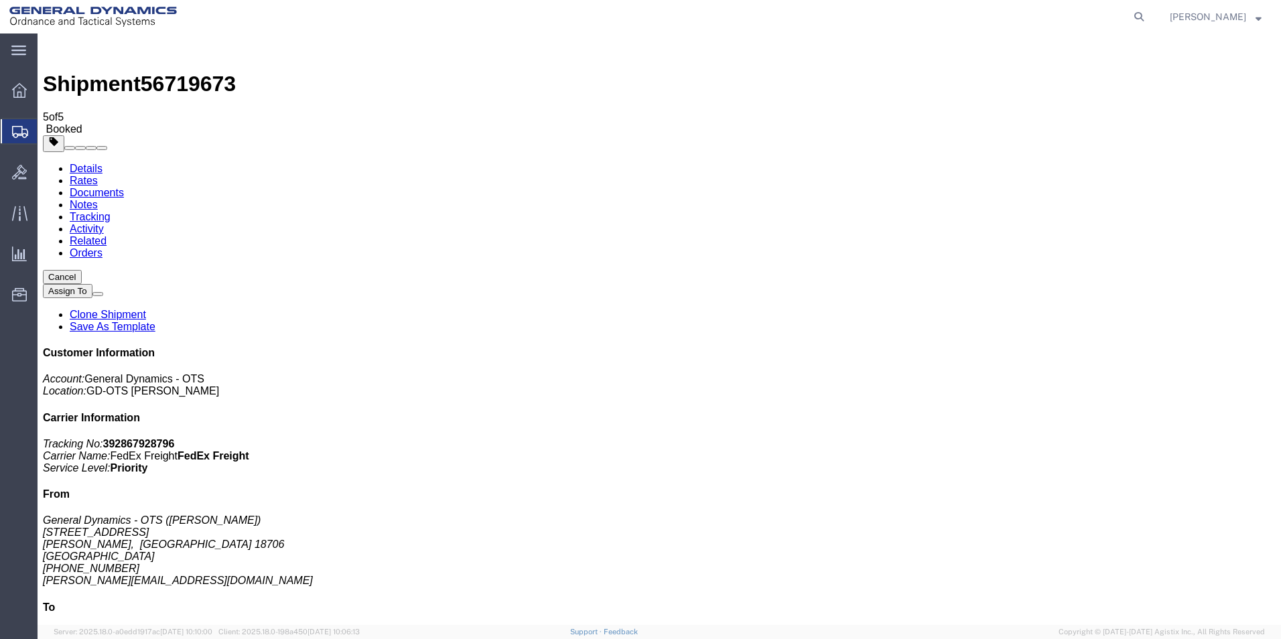
click at [88, 163] on link "Details" at bounding box center [86, 168] width 33 height 11
click link "Schedule pickup request"
